Goal: Navigation & Orientation: Find specific page/section

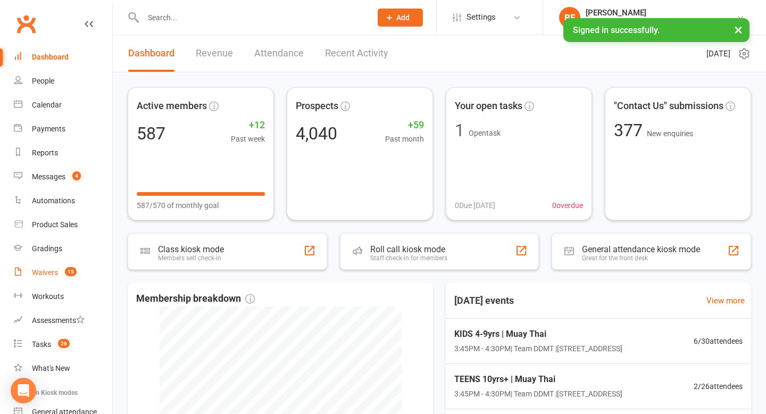
click at [50, 271] on div "Waivers" at bounding box center [45, 272] width 26 height 9
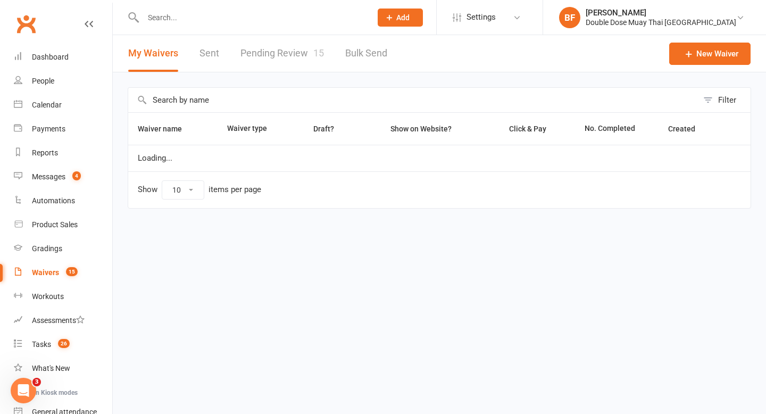
click at [298, 51] on link "Pending Review 15" at bounding box center [283, 53] width 84 height 37
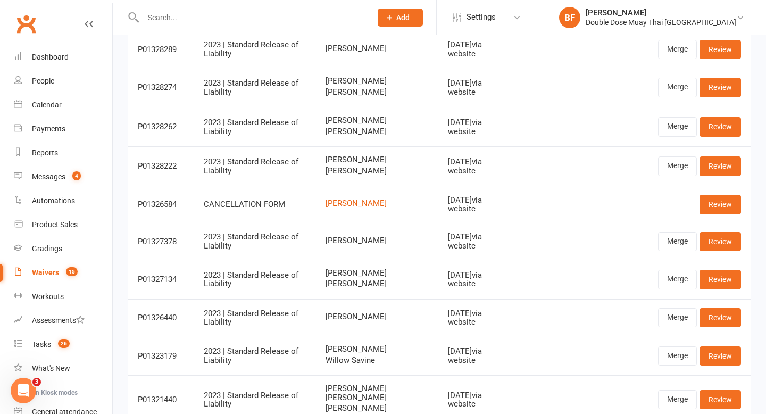
scroll to position [168, 0]
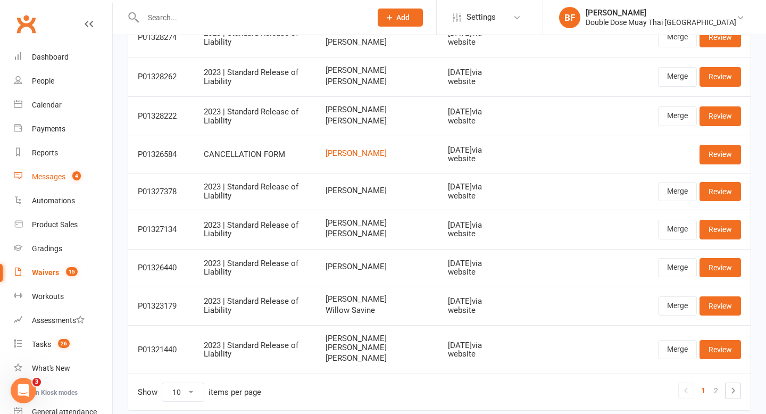
click at [72, 177] on count-badge "4" at bounding box center [74, 176] width 14 height 9
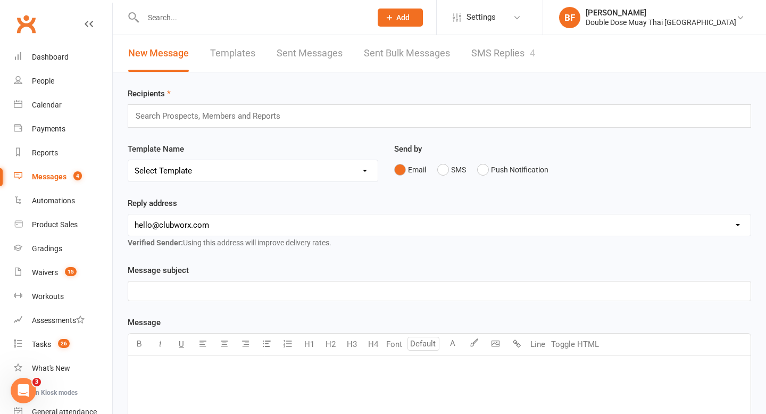
click at [477, 61] on link "SMS Replies 4" at bounding box center [503, 53] width 64 height 37
